Goal: Task Accomplishment & Management: Manage account settings

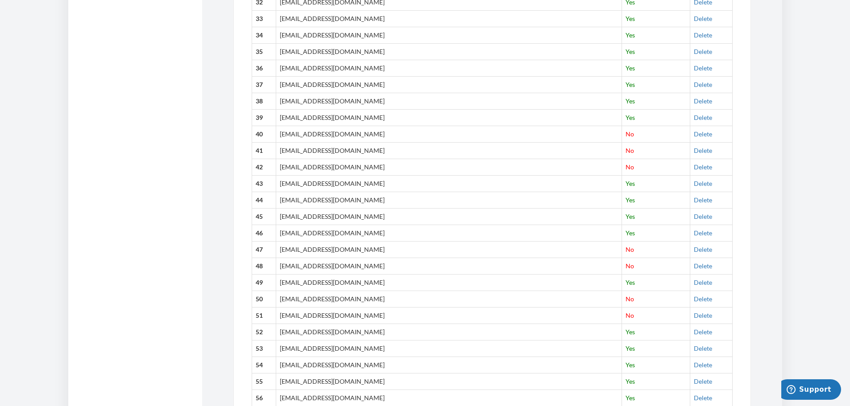
scroll to position [854, 0]
drag, startPoint x: 684, startPoint y: 248, endPoint x: 476, endPoint y: 40, distance: 293.7
click at [694, 248] on link "Delete" at bounding box center [703, 248] width 18 height 8
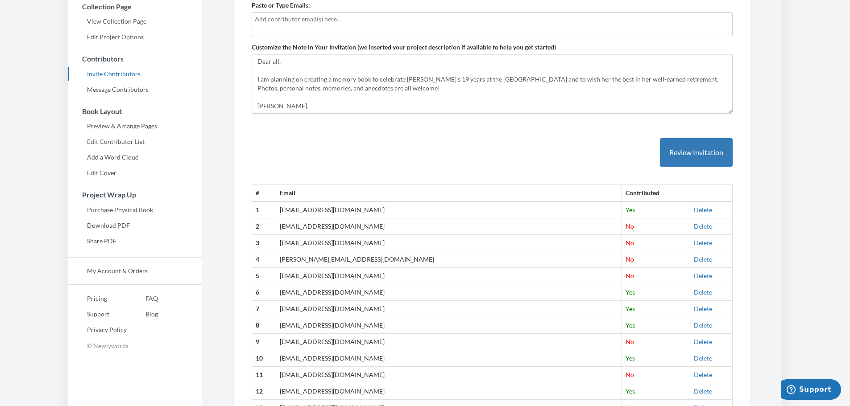
scroll to position [137, 0]
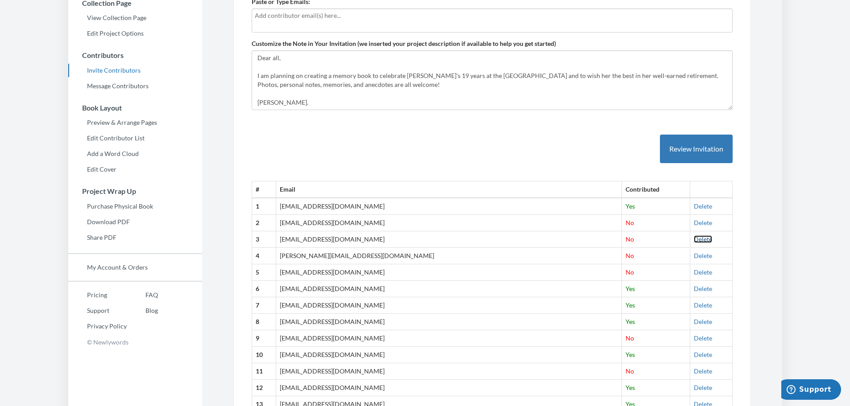
click at [694, 241] on link "Delete" at bounding box center [703, 240] width 18 height 8
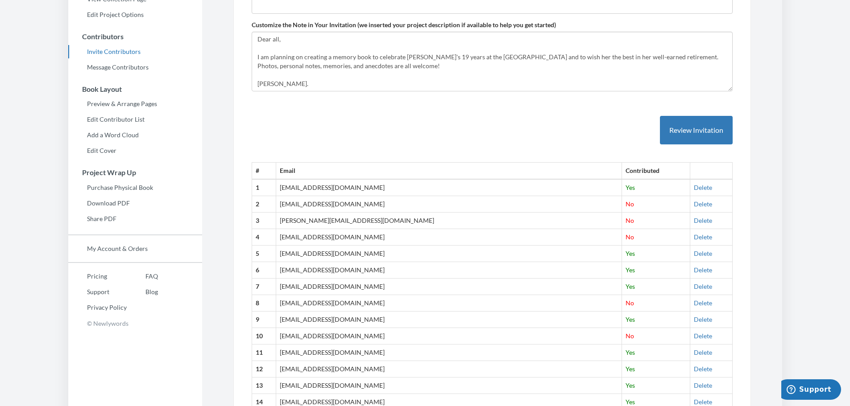
scroll to position [159, 0]
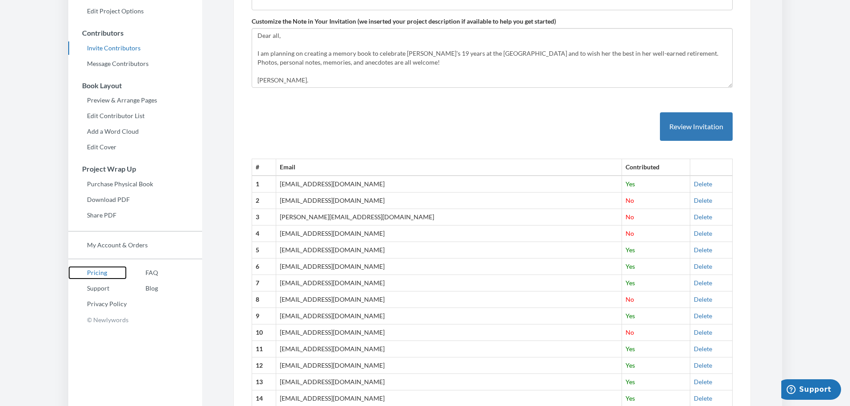
click at [90, 275] on link "Pricing" at bounding box center [97, 272] width 58 height 13
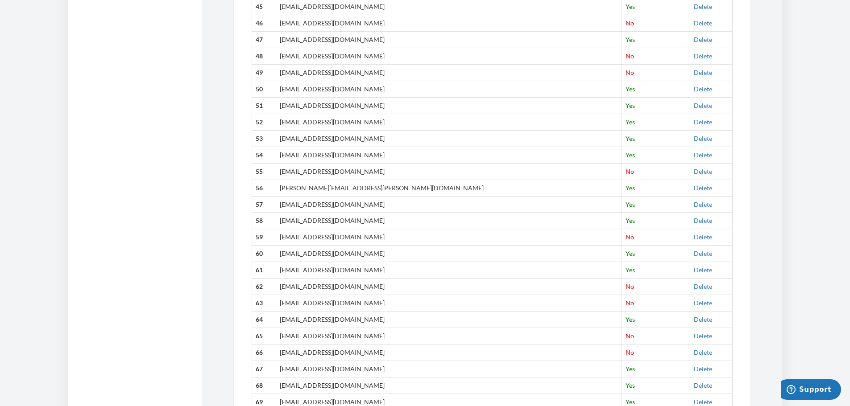
scroll to position [945, 0]
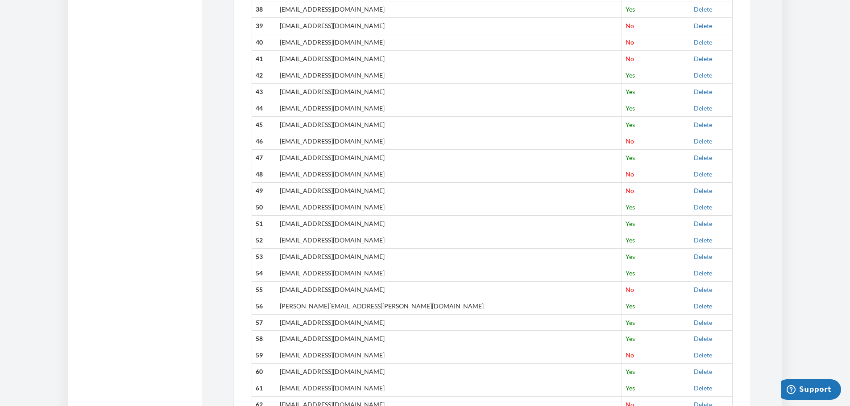
click at [690, 187] on td "Delete" at bounding box center [711, 190] width 42 height 17
click at [694, 190] on link "Delete" at bounding box center [703, 191] width 18 height 8
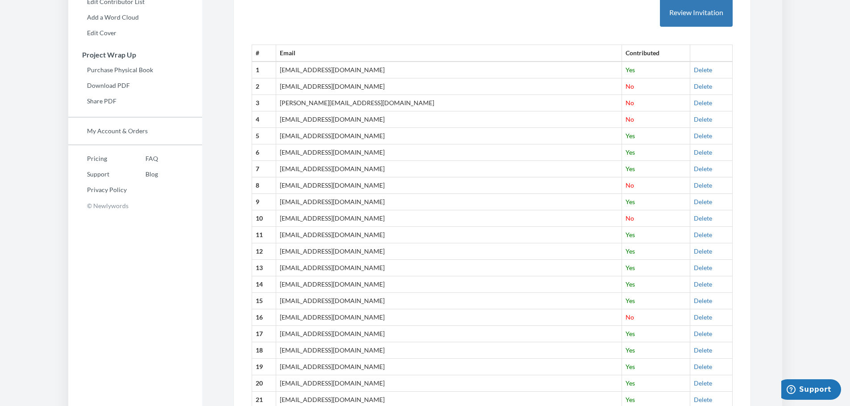
scroll to position [254, 0]
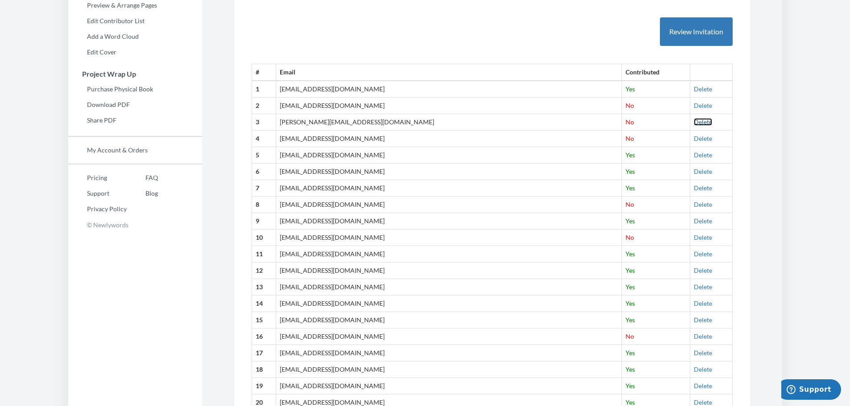
click at [694, 123] on link "Delete" at bounding box center [703, 122] width 18 height 8
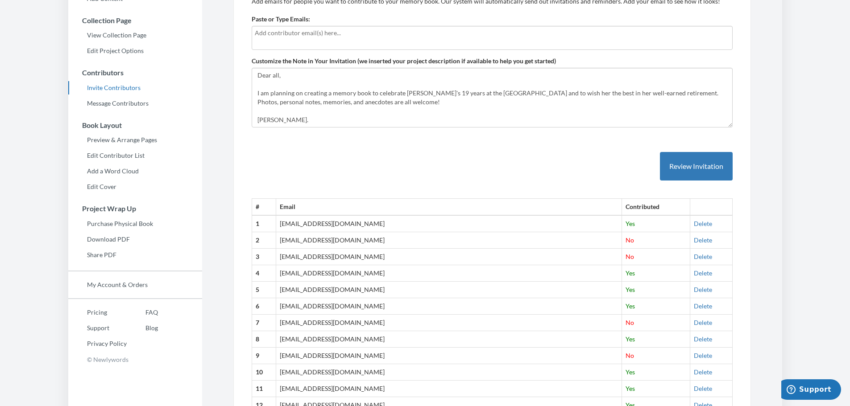
scroll to position [118, 0]
click at [121, 143] on link "Preview & Arrange Pages" at bounding box center [135, 141] width 134 height 13
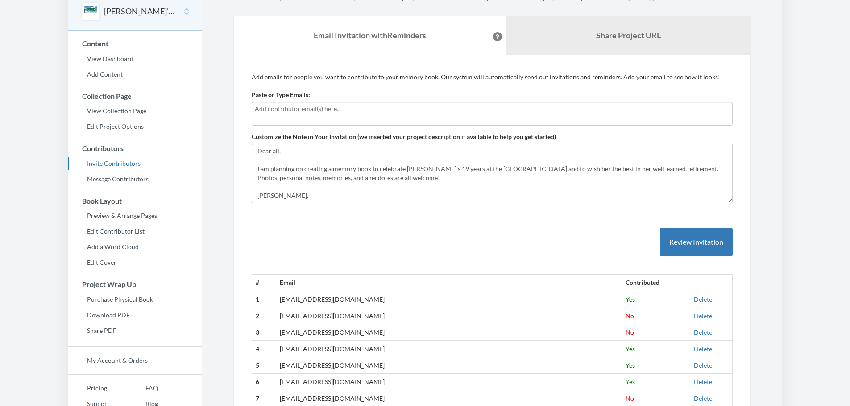
scroll to position [45, 0]
click at [694, 314] on link "Delete" at bounding box center [703, 315] width 18 height 8
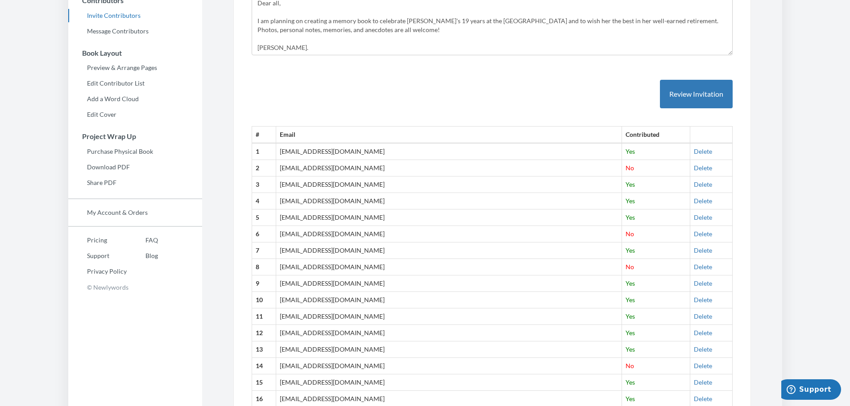
scroll to position [174, 0]
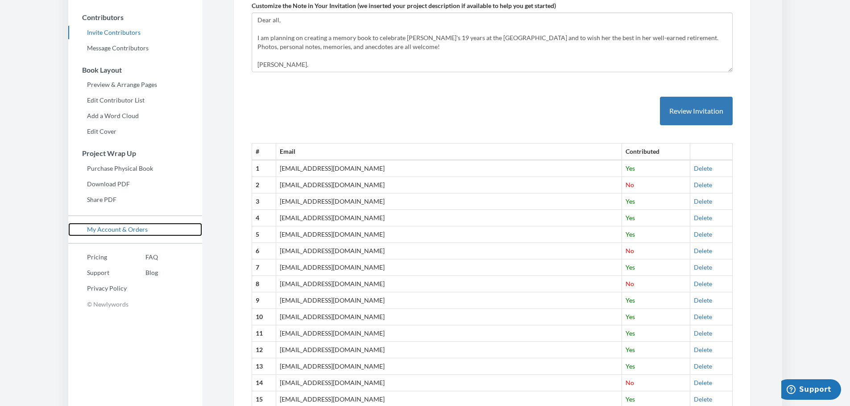
click at [119, 229] on link "My Account & Orders" at bounding box center [135, 229] width 134 height 13
